Goal: Task Accomplishment & Management: Use online tool/utility

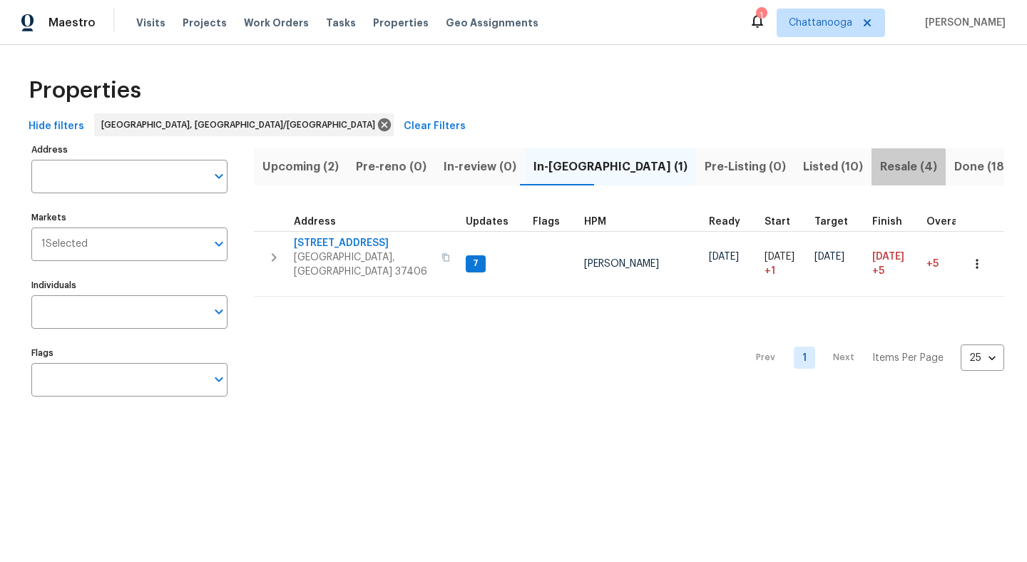
click at [880, 173] on span "Resale (4)" at bounding box center [908, 167] width 57 height 20
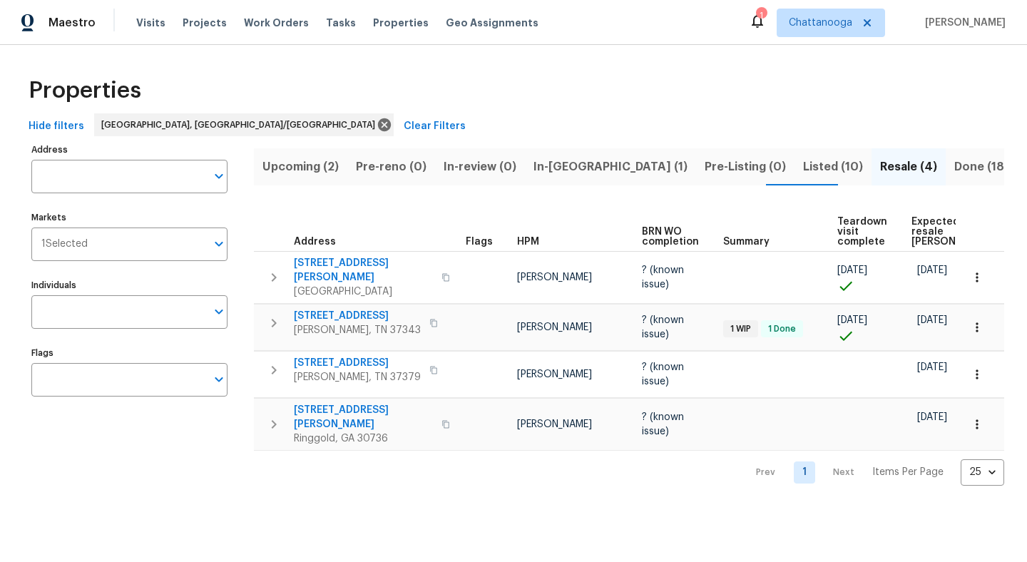
click at [803, 162] on span "Listed (10)" at bounding box center [833, 167] width 60 height 20
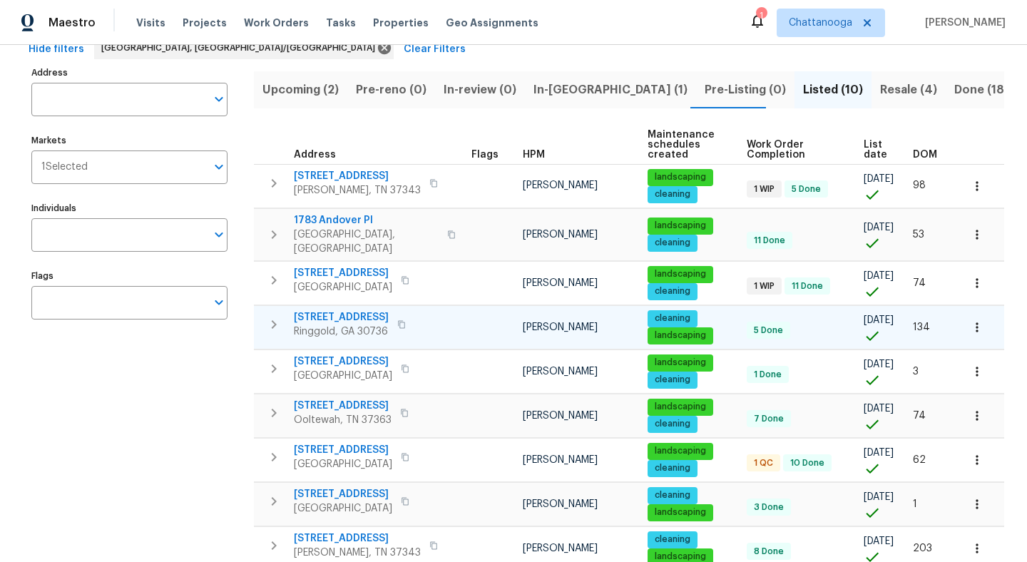
scroll to position [80, 0]
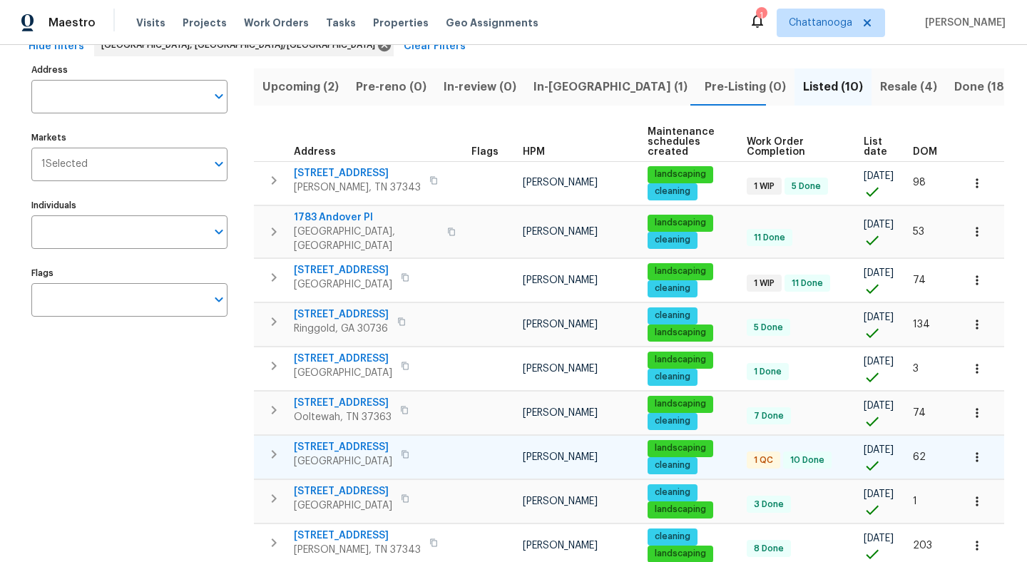
click at [338, 440] on span "[STREET_ADDRESS]" at bounding box center [343, 447] width 98 height 14
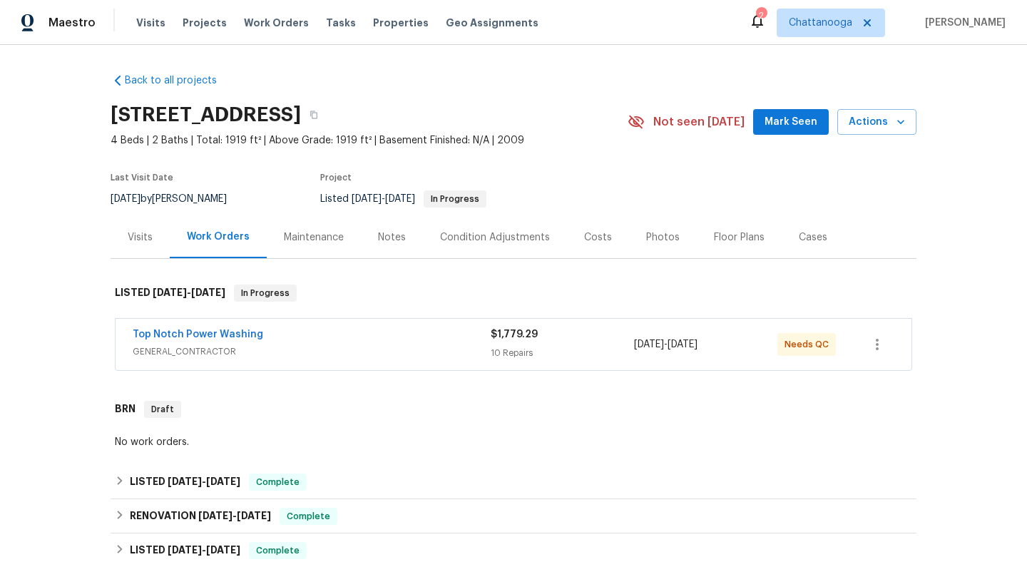
click at [309, 333] on div "Top Notch Power Washing" at bounding box center [312, 335] width 358 height 17
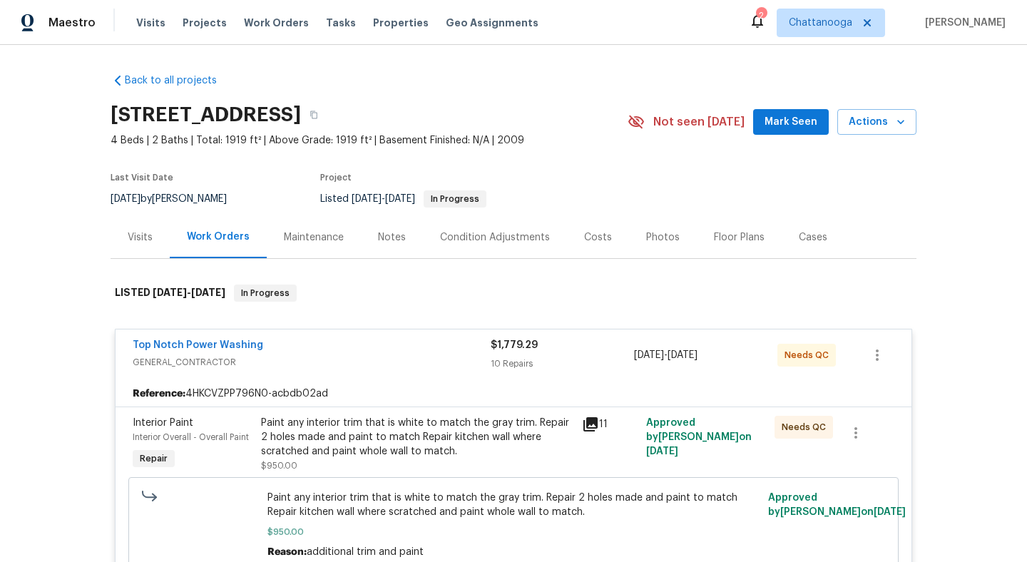
click at [372, 434] on div "Paint any interior trim that is white to match the gray trim. Repair 2 holes ma…" at bounding box center [417, 437] width 312 height 43
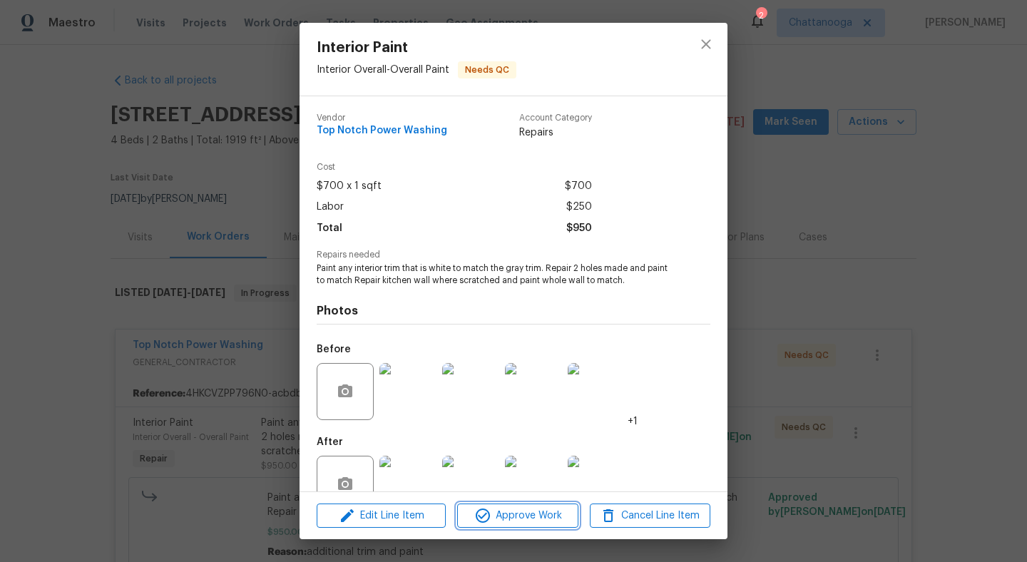
click at [508, 518] on span "Approve Work" at bounding box center [517, 516] width 112 height 18
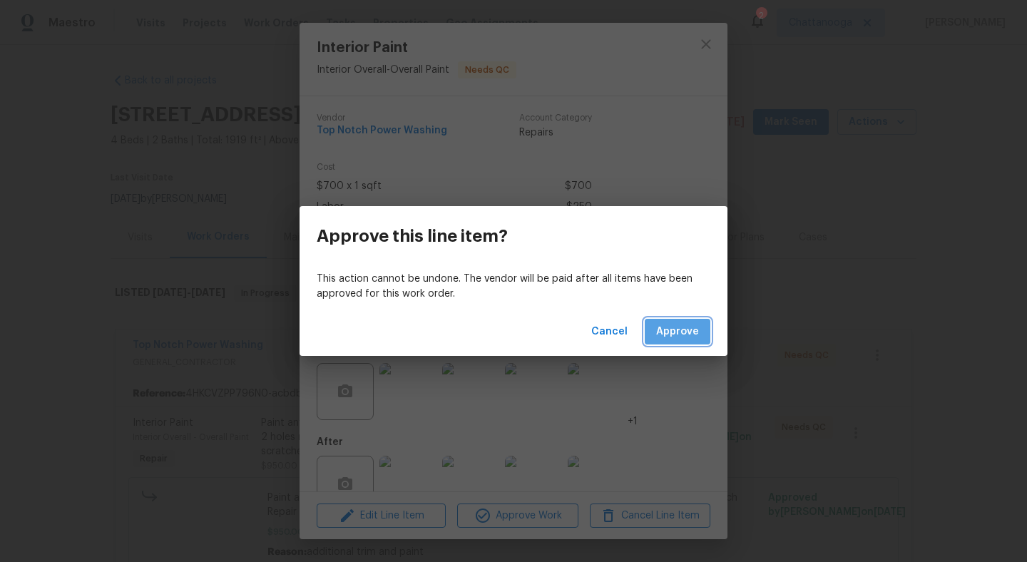
click at [699, 337] on button "Approve" at bounding box center [678, 332] width 66 height 26
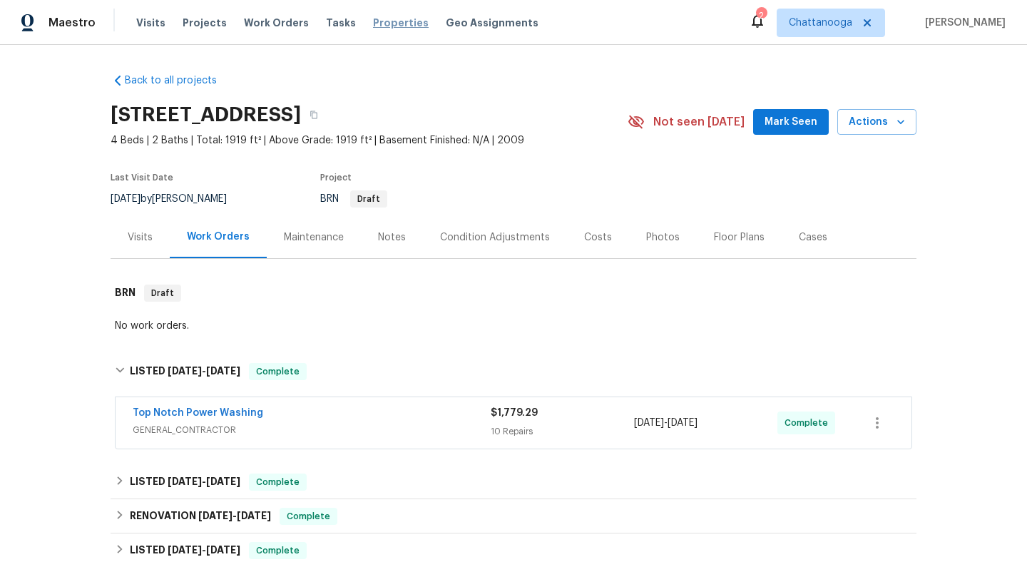
click at [388, 21] on span "Properties" at bounding box center [401, 23] width 56 height 14
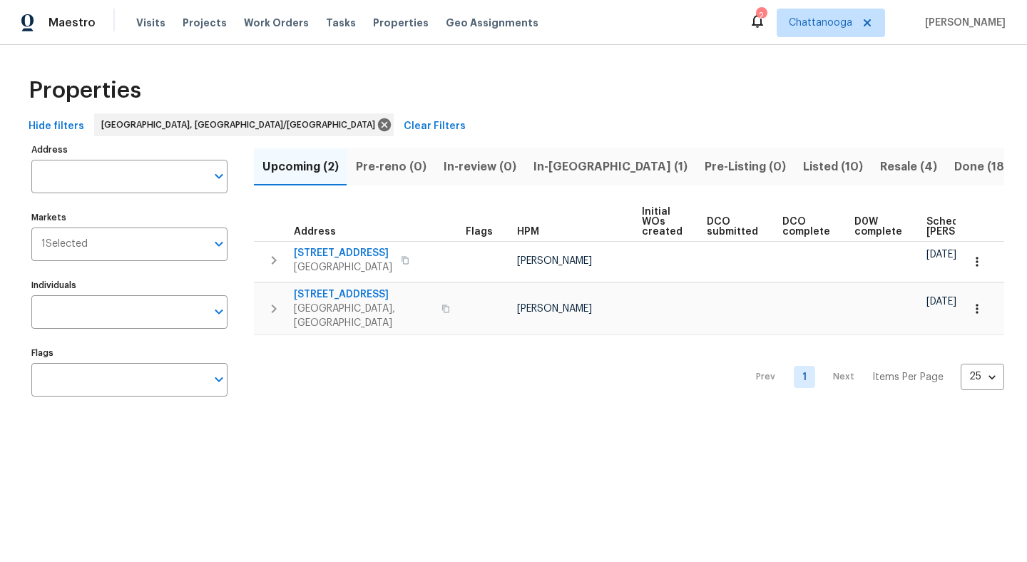
click at [803, 173] on span "Listed (10)" at bounding box center [833, 167] width 60 height 20
